Goal: Task Accomplishment & Management: Manage account settings

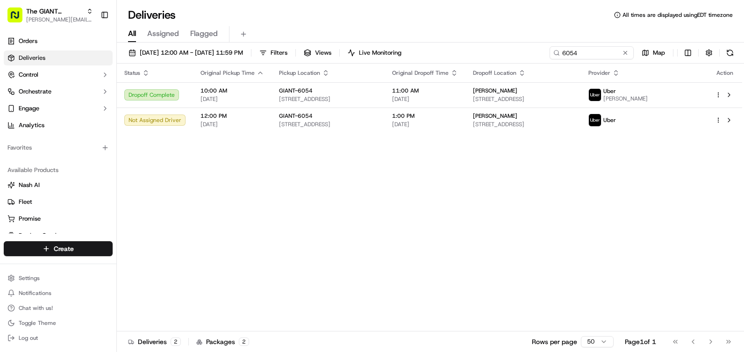
click at [610, 72] on span "Provider" at bounding box center [599, 72] width 22 height 7
click at [714, 55] on button "button" at bounding box center [709, 52] width 13 height 13
drag, startPoint x: 710, startPoint y: 55, endPoint x: 667, endPoint y: 43, distance: 44.1
click at [710, 55] on button "button" at bounding box center [709, 52] width 13 height 13
click at [86, 20] on span "[PERSON_NAME][EMAIL_ADDRESS][PERSON_NAME][DOMAIN_NAME]" at bounding box center [59, 19] width 67 height 7
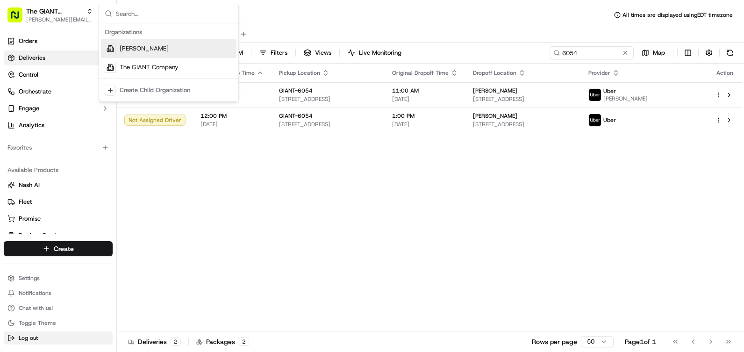
click at [21, 333] on button "Log out" at bounding box center [58, 337] width 109 height 13
